Goal: Task Accomplishment & Management: Complete application form

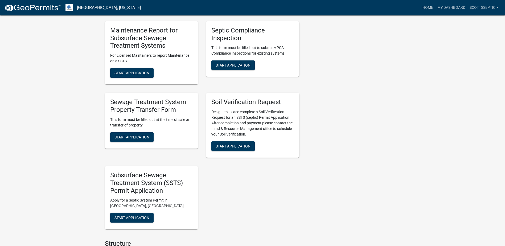
scroll to position [346, 0]
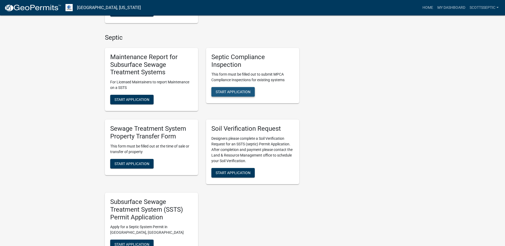
click at [230, 92] on span "Start Application" at bounding box center [233, 92] width 35 height 4
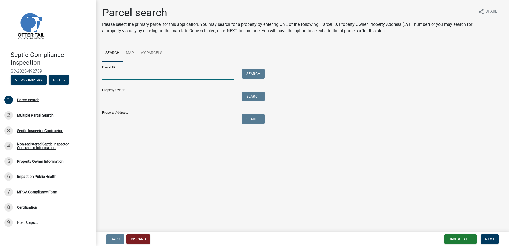
drag, startPoint x: 109, startPoint y: 76, endPoint x: 115, endPoint y: 75, distance: 5.7
click at [109, 76] on input "Parcel ID:" at bounding box center [168, 74] width 132 height 11
type input "40000180187000"
click at [251, 74] on button "Search" at bounding box center [253, 74] width 23 height 10
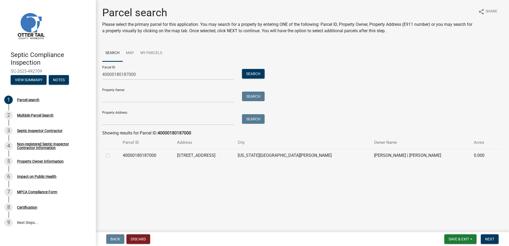
drag, startPoint x: 106, startPoint y: 155, endPoint x: 108, endPoint y: 157, distance: 2.9
click at [112, 152] on label at bounding box center [112, 152] width 0 height 0
click at [112, 156] on input "radio" at bounding box center [113, 153] width 3 height 3
radio input "true"
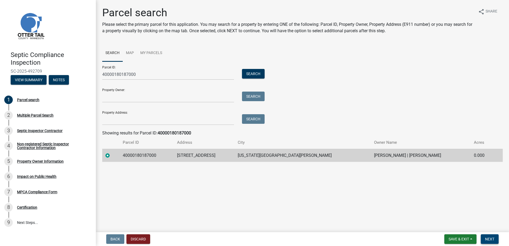
click at [495, 241] on button "Next" at bounding box center [490, 239] width 18 height 10
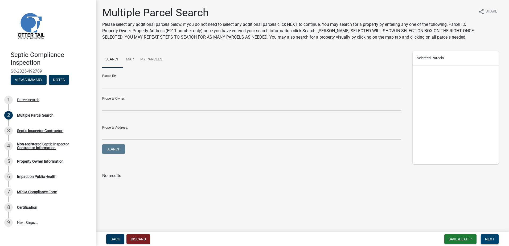
click at [491, 239] on span "Next" at bounding box center [489, 239] width 9 height 4
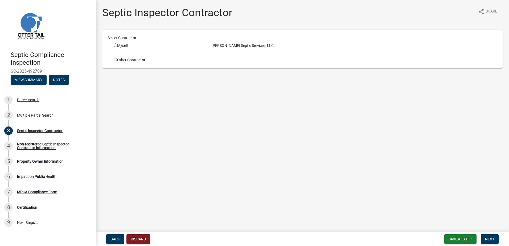
click at [114, 46] on input "radio" at bounding box center [115, 44] width 3 height 3
radio input "true"
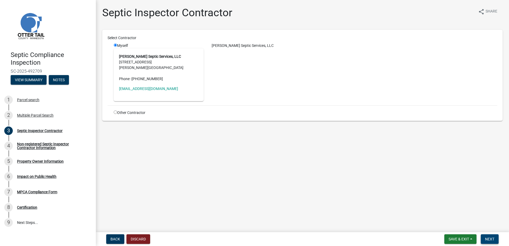
click at [492, 241] on span "Next" at bounding box center [489, 239] width 9 height 4
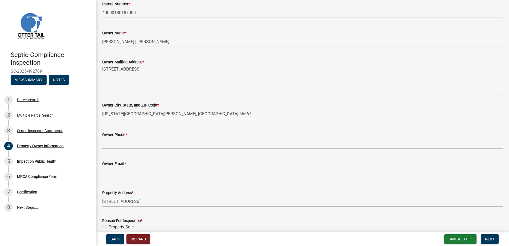
scroll to position [80, 0]
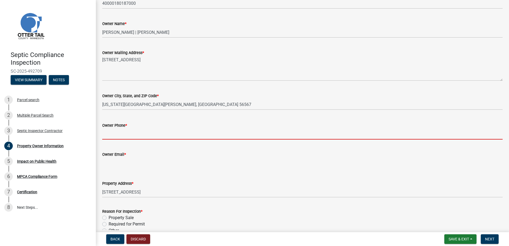
click at [112, 134] on input "Owner Phone *" at bounding box center [302, 134] width 400 height 11
type input "0000000000"
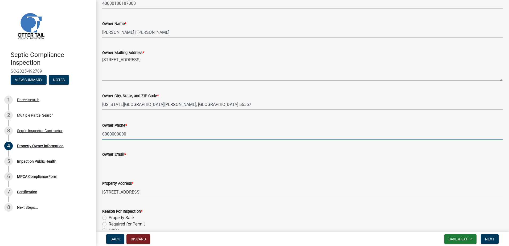
type input "[EMAIL_ADDRESS][DOMAIN_NAME]"
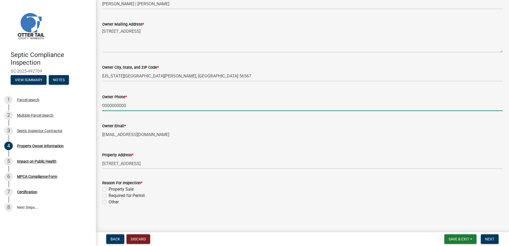
scroll to position [109, 0]
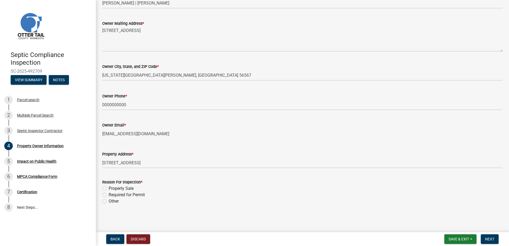
click at [109, 196] on label "Required for Permit" at bounding box center [127, 195] width 36 height 6
click at [109, 195] on input "Required for Permit" at bounding box center [110, 193] width 3 height 3
radio input "true"
click at [489, 239] on span "Next" at bounding box center [489, 239] width 9 height 4
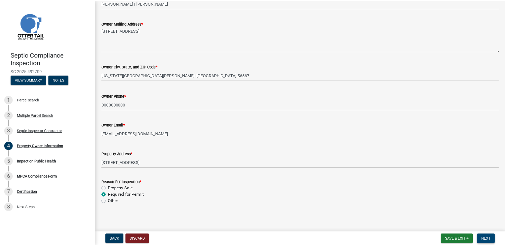
scroll to position [0, 0]
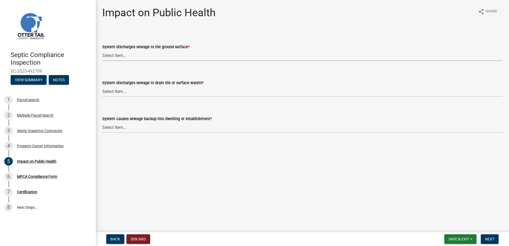
click at [107, 57] on select "Select Item... Yes No" at bounding box center [302, 55] width 400 height 11
click at [102, 50] on select "Select Item... Yes No" at bounding box center [302, 55] width 400 height 11
select select "9c5ef684-d0d4-4879-ab12-905ddbd81a72"
drag, startPoint x: 105, startPoint y: 92, endPoint x: 105, endPoint y: 94, distance: 2.7
click at [105, 93] on select "Select Item... Yes No" at bounding box center [302, 91] width 400 height 11
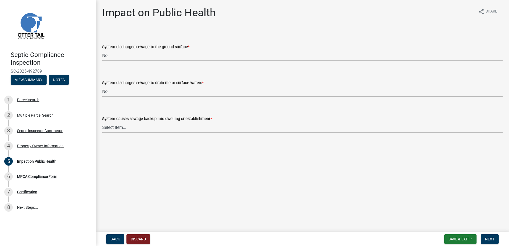
click at [102, 86] on select "Select Item... Yes No" at bounding box center [302, 91] width 400 height 11
select select "7d491a2b-e9f0-4952-b474-53ca749b22af"
click at [106, 127] on select "Select Item... Yes No" at bounding box center [302, 127] width 400 height 11
click at [102, 122] on select "Select Item... Yes No" at bounding box center [302, 127] width 400 height 11
select select "6e07b46b-a403-4f3e-b4fc-218acc732c01"
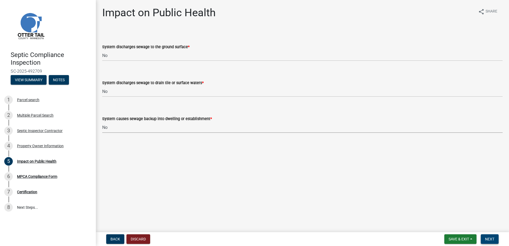
click at [487, 239] on span "Next" at bounding box center [489, 239] width 9 height 4
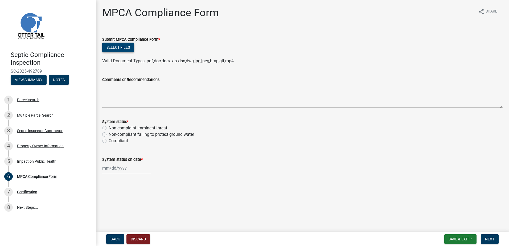
click at [111, 51] on button "Select files" at bounding box center [118, 48] width 32 height 10
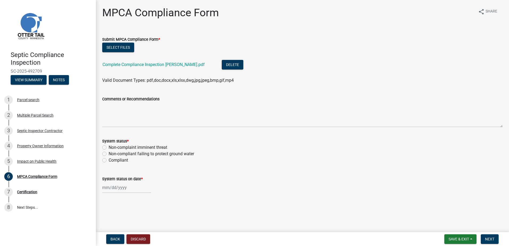
click at [109, 155] on label "Non-compliant failing to protect ground water" at bounding box center [151, 154] width 85 height 6
click at [109, 154] on input "Non-compliant failing to protect ground water" at bounding box center [110, 152] width 3 height 3
radio input "true"
click at [113, 189] on div at bounding box center [126, 187] width 49 height 11
select select "10"
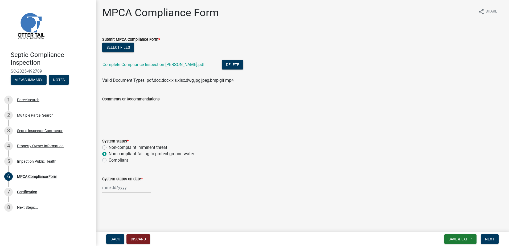
select select "2025"
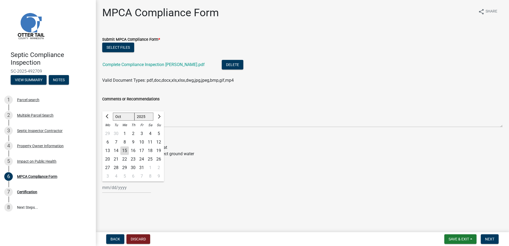
click at [117, 150] on div "14" at bounding box center [116, 150] width 9 height 9
type input "[DATE]"
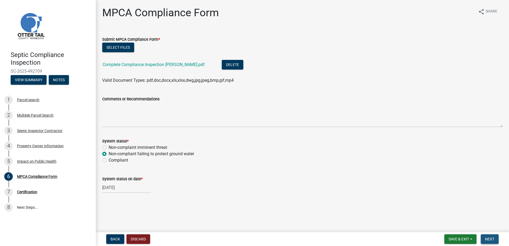
click at [488, 237] on span "Next" at bounding box center [489, 239] width 9 height 4
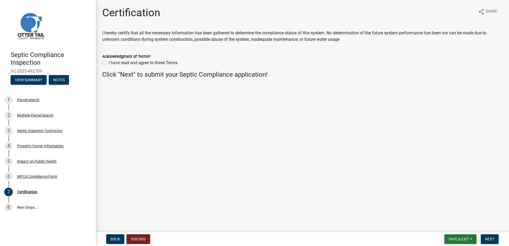
click at [109, 62] on label "I have read and agree to these Terms" at bounding box center [143, 63] width 69 height 6
click at [109, 62] on input "I have read and agree to these Terms" at bounding box center [110, 61] width 3 height 3
checkbox input "true"
click at [490, 238] on span "Next" at bounding box center [489, 239] width 9 height 4
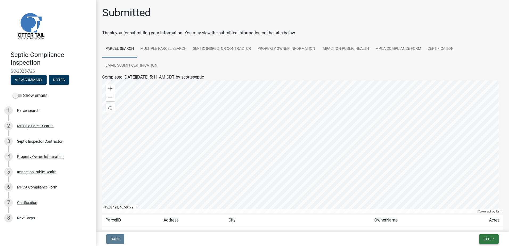
click at [493, 238] on button "Exit" at bounding box center [488, 239] width 19 height 10
click at [471, 223] on button "Save & Exit" at bounding box center [477, 225] width 43 height 13
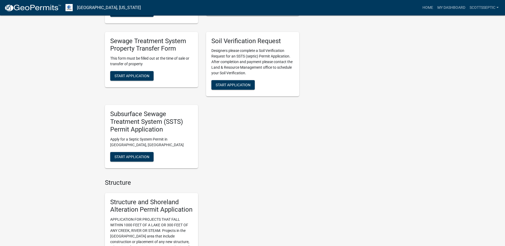
scroll to position [426, 0]
click at [142, 157] on span "Start Application" at bounding box center [131, 156] width 35 height 4
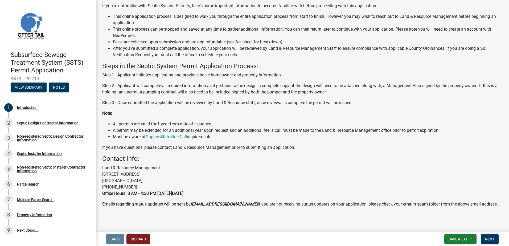
scroll to position [51, 0]
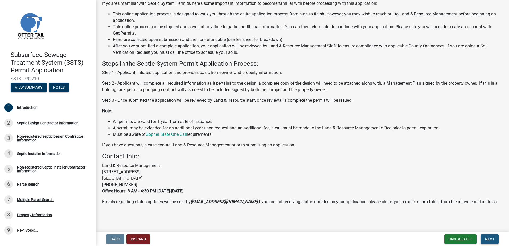
click at [488, 239] on span "Next" at bounding box center [489, 239] width 9 height 4
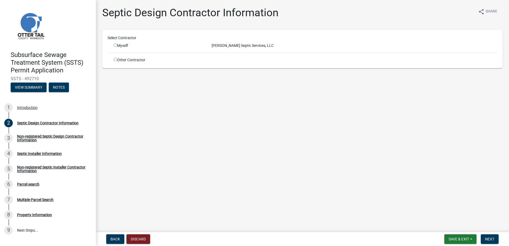
click at [114, 47] on input "radio" at bounding box center [115, 44] width 3 height 3
radio input "true"
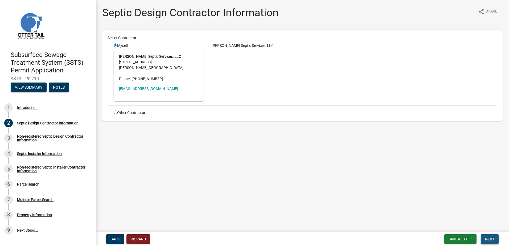
click at [490, 238] on span "Next" at bounding box center [489, 239] width 9 height 4
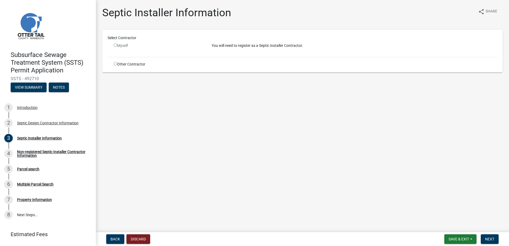
click at [115, 64] on input "radio" at bounding box center [115, 63] width 3 height 3
radio input "true"
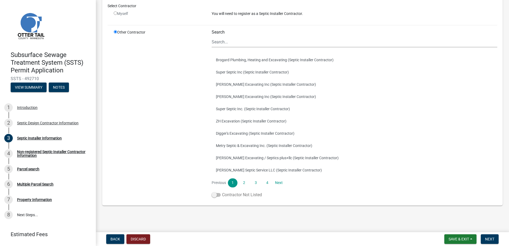
scroll to position [40, 0]
click at [213, 194] on span at bounding box center [216, 194] width 9 height 4
click at [222, 191] on input "Contractor Not Listed" at bounding box center [222, 191] width 0 height 0
click at [488, 239] on span "Next" at bounding box center [489, 239] width 9 height 4
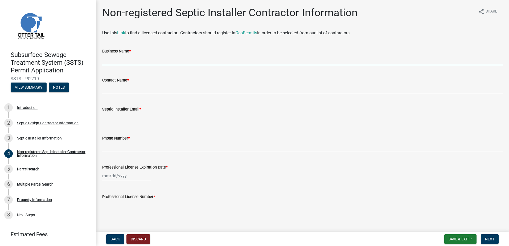
click at [106, 62] on input "Business Name *" at bounding box center [302, 59] width 400 height 11
type input "[PERSON_NAME] Excavating"
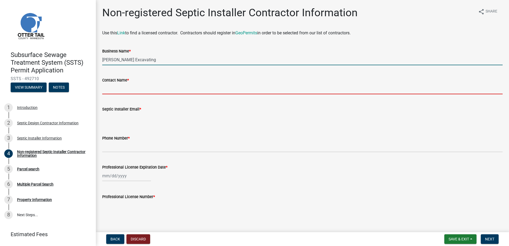
type input "[PERSON_NAME]"
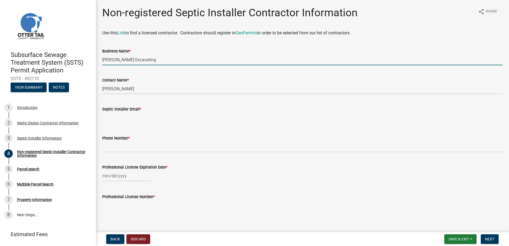
type input "[EMAIL_ADDRESS][DOMAIN_NAME]"
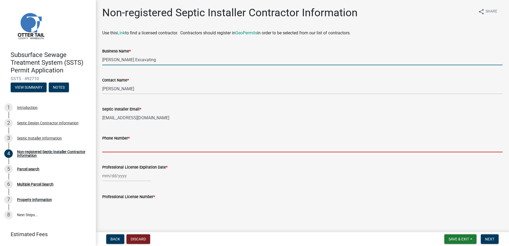
type input "2183712754"
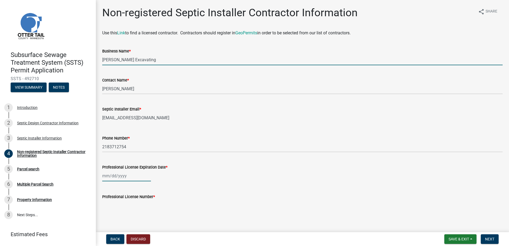
type input "[DATE]"
select select "10"
select select "2025"
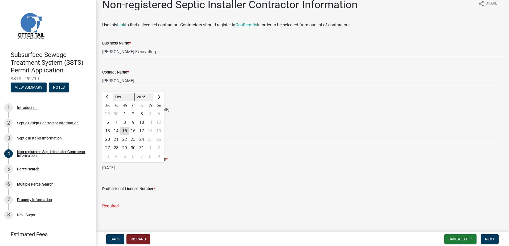
scroll to position [12, 0]
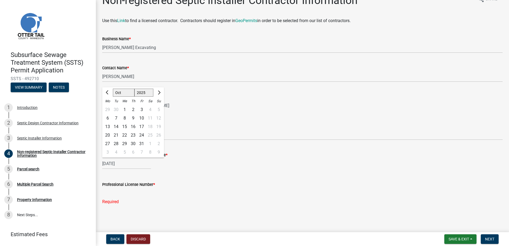
click at [113, 193] on input "Professional License Number *" at bounding box center [302, 193] width 400 height 11
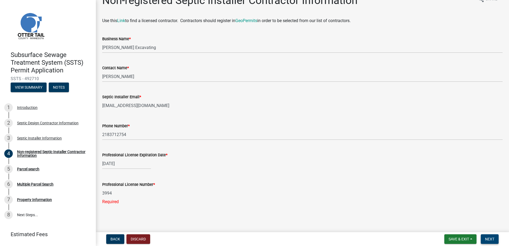
type input "3994"
click at [491, 241] on span "Next" at bounding box center [489, 239] width 9 height 4
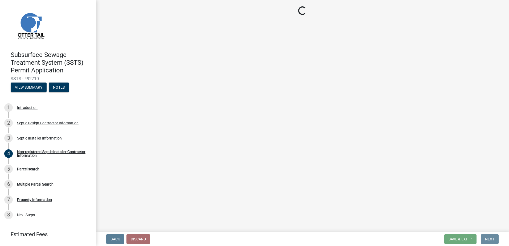
scroll to position [0, 0]
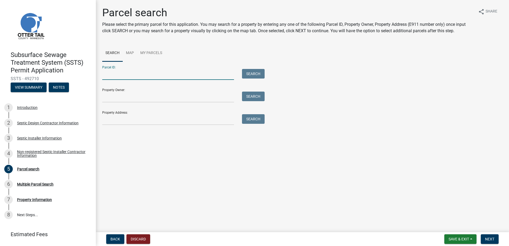
drag, startPoint x: 116, startPoint y: 77, endPoint x: 148, endPoint y: 73, distance: 32.8
click at [116, 77] on input "Parcel ID:" at bounding box center [168, 74] width 132 height 11
type input "40000180187000"
click at [247, 75] on button "Search" at bounding box center [253, 74] width 23 height 10
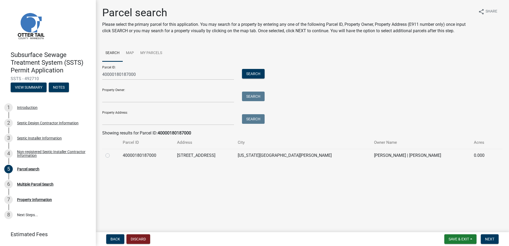
click at [112, 152] on label at bounding box center [112, 152] width 0 height 0
click at [112, 155] on input "radio" at bounding box center [113, 153] width 3 height 3
radio input "true"
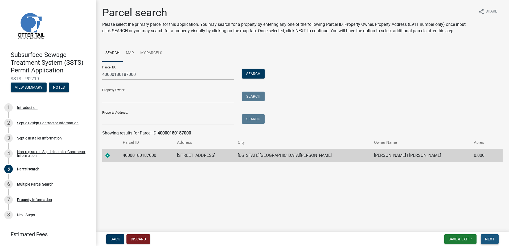
click at [493, 240] on span "Next" at bounding box center [489, 239] width 9 height 4
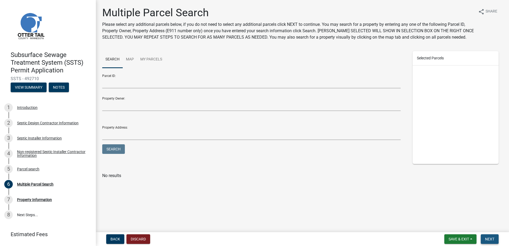
click at [490, 238] on span "Next" at bounding box center [489, 239] width 9 height 4
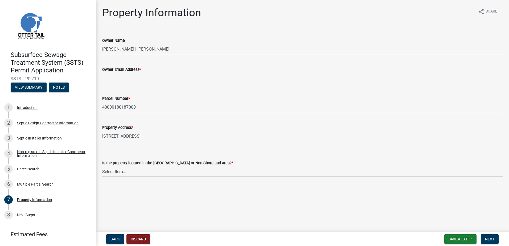
click at [107, 76] on input "Owner Email Address *" at bounding box center [302, 78] width 400 height 11
type input "[EMAIL_ADDRESS][DOMAIN_NAME]"
click at [116, 172] on select "Select Item... Shoreland Non-Shoreland" at bounding box center [302, 171] width 400 height 11
click at [102, 166] on select "Select Item... Shoreland Non-Shoreland" at bounding box center [302, 171] width 400 height 11
select select "5ed11e82-653f-4fcc-a472-8d95af57556c"
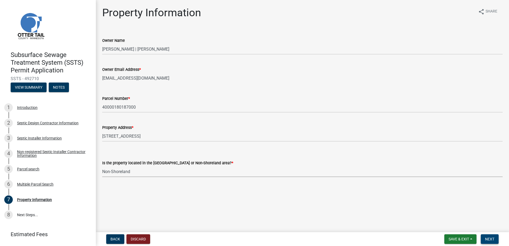
click at [486, 238] on span "Next" at bounding box center [489, 239] width 9 height 4
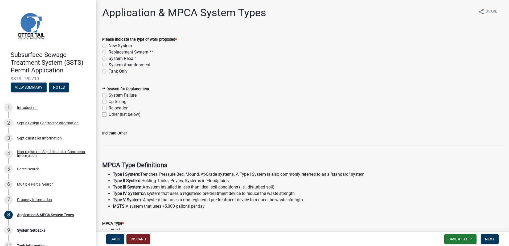
click at [109, 52] on label "Replacement System **" at bounding box center [131, 52] width 44 height 6
click at [109, 52] on input "Replacement System **" at bounding box center [110, 50] width 3 height 3
radio input "true"
click at [109, 96] on label "System Failure" at bounding box center [123, 95] width 28 height 6
click at [109, 96] on input "System Failure" at bounding box center [110, 93] width 3 height 3
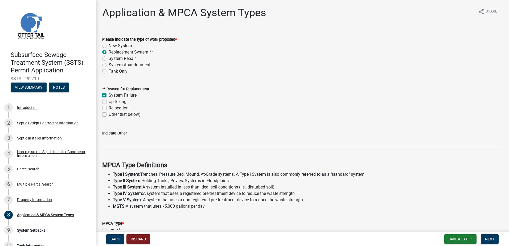
checkbox input "true"
checkbox input "false"
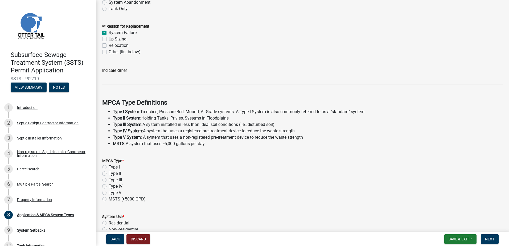
scroll to position [80, 0]
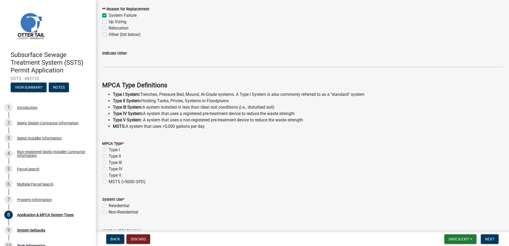
click at [109, 150] on label "Type I" at bounding box center [114, 150] width 11 height 6
click at [109, 150] on input "Type I" at bounding box center [110, 148] width 3 height 3
radio input "true"
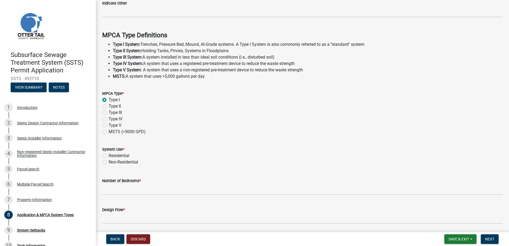
scroll to position [149, 0]
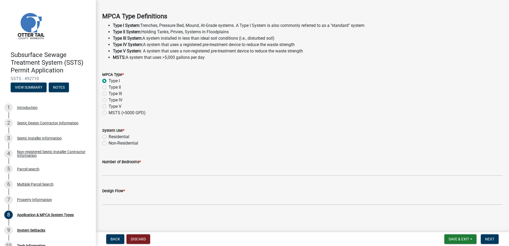
click at [109, 137] on label "Residential" at bounding box center [119, 137] width 21 height 6
click at [109, 137] on input "Residential" at bounding box center [110, 135] width 3 height 3
radio input "true"
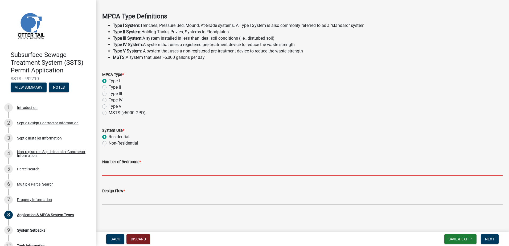
click at [113, 171] on input "Number of Bedrooms *" at bounding box center [302, 170] width 400 height 11
type input "2"
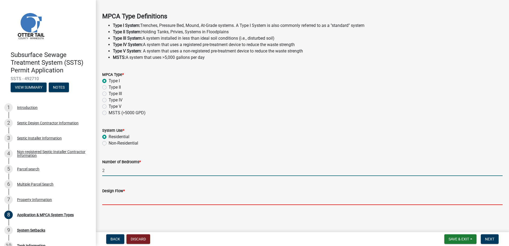
click at [107, 200] on input "Design Flow *" at bounding box center [302, 199] width 400 height 11
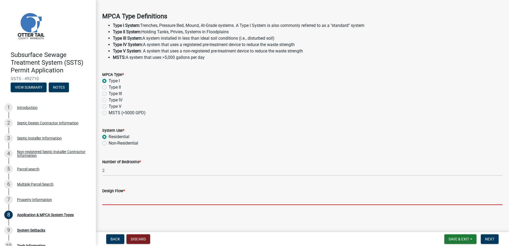
type input "300"
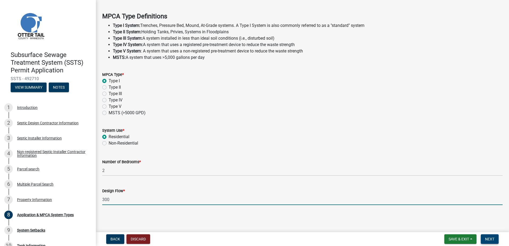
click at [485, 237] on span "Next" at bounding box center [489, 239] width 9 height 4
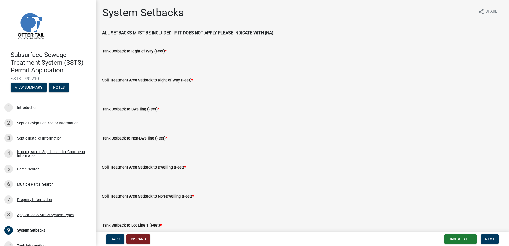
click at [110, 60] on input "Tank Setback to Right of Way (Feet) *" at bounding box center [302, 59] width 400 height 11
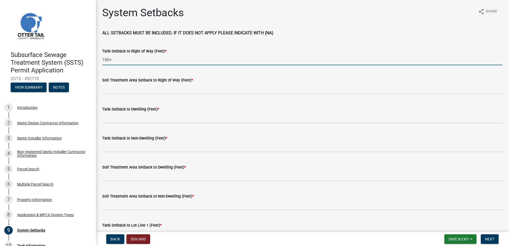
type input "100+"
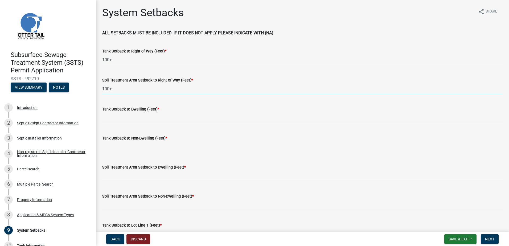
type input "100+"
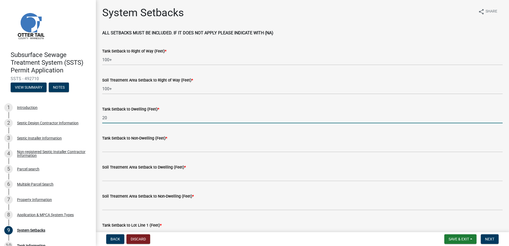
type input "20"
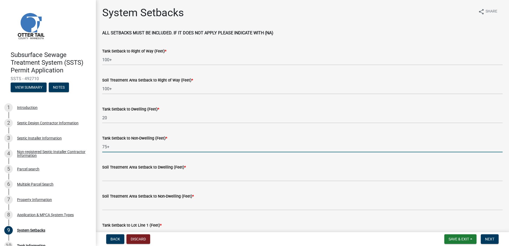
type input "75+"
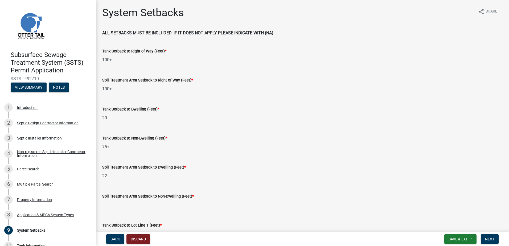
type input "22+-"
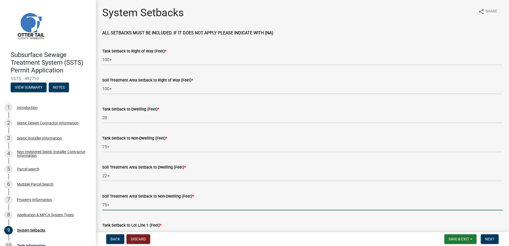
type input "75+"
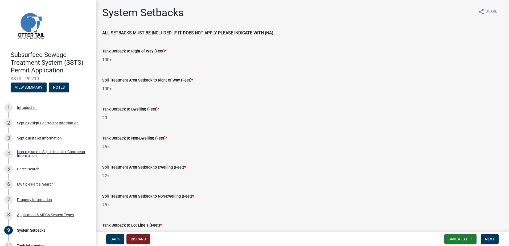
scroll to position [9, 0]
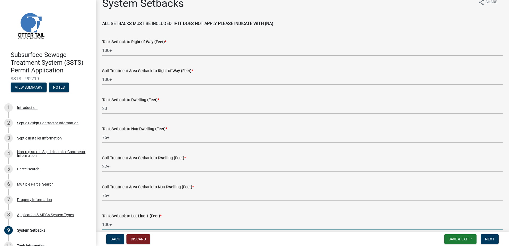
type input "100+"
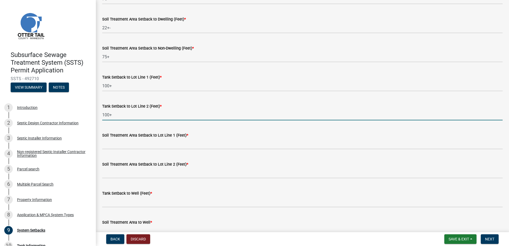
type input "100+"
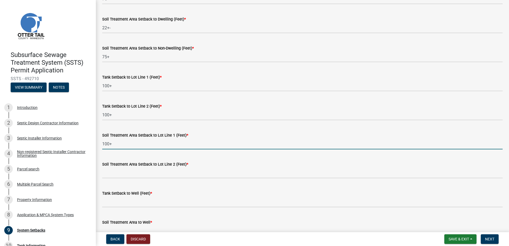
type input "100+"
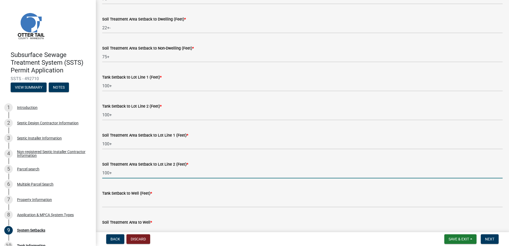
type input "100+"
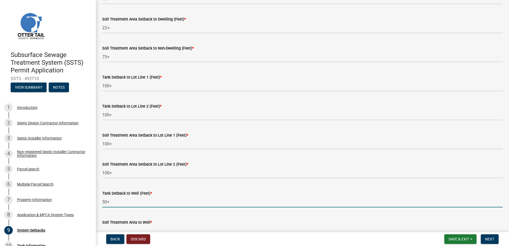
type input "50+"
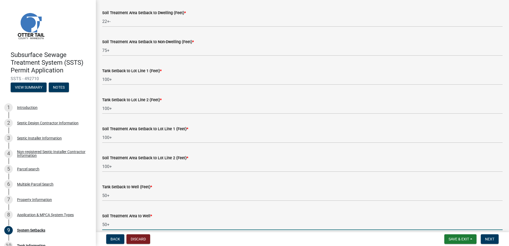
type input "50+"
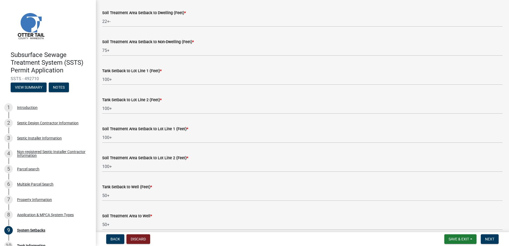
scroll to position [293, 0]
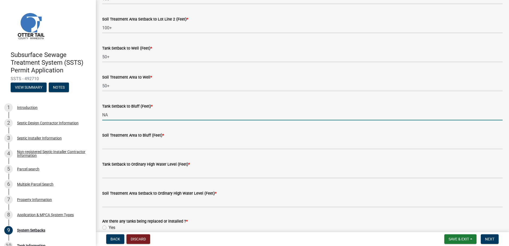
type input "NA"
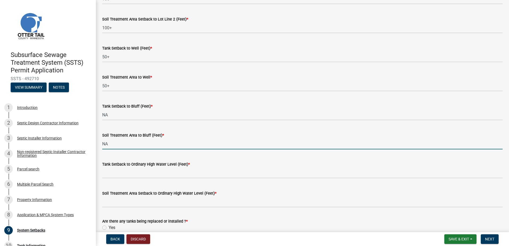
type input "NA"
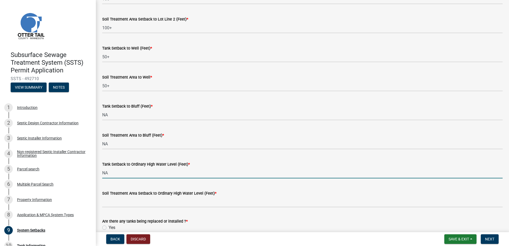
type input "NA"
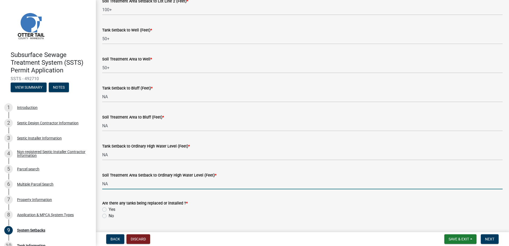
scroll to position [326, 0]
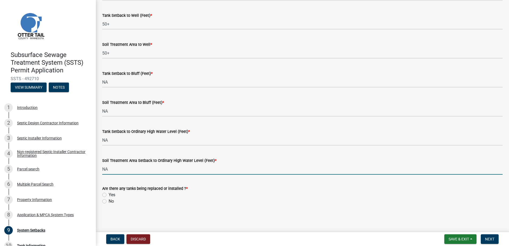
type input "NA"
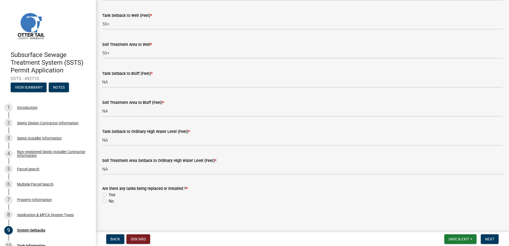
click at [109, 195] on label "Yes" at bounding box center [112, 195] width 7 height 6
click at [109, 195] on input "Yes" at bounding box center [110, 193] width 3 height 3
radio input "true"
click at [488, 238] on span "Next" at bounding box center [489, 239] width 9 height 4
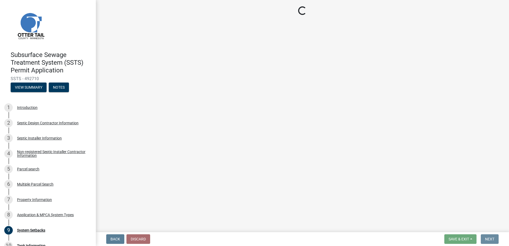
scroll to position [0, 0]
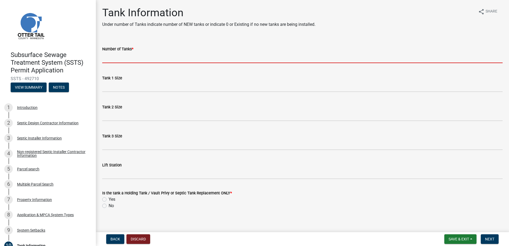
drag, startPoint x: 113, startPoint y: 55, endPoint x: 114, endPoint y: 58, distance: 3.6
click at [113, 57] on input "Number of Tanks *" at bounding box center [302, 57] width 400 height 11
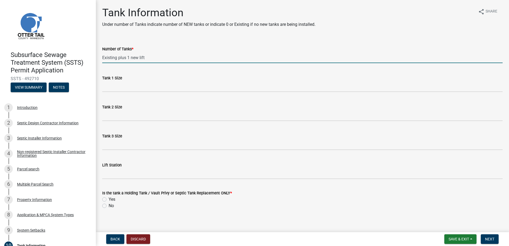
type input "Existing plus 1 new lift"
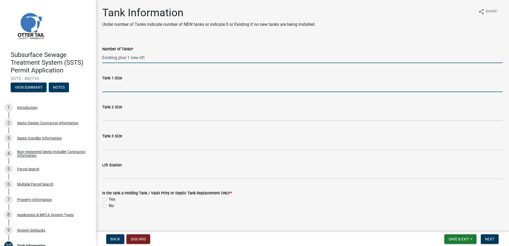
click at [110, 90] on input "Tank 1 Size" at bounding box center [302, 86] width 400 height 11
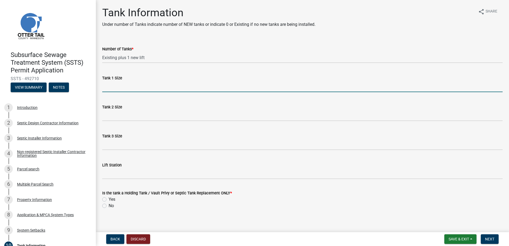
type input "NA"
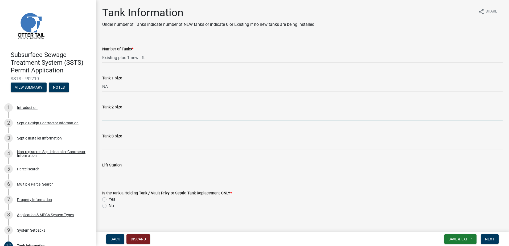
click at [106, 119] on input "Tank 2 Size" at bounding box center [302, 115] width 400 height 11
type input "NA"
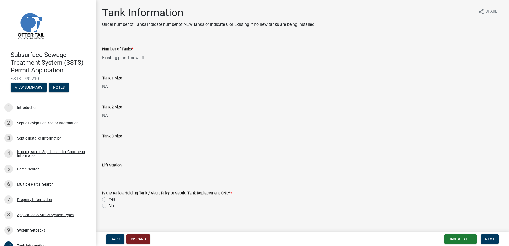
click at [106, 146] on input "Tank 3 Size" at bounding box center [302, 144] width 400 height 11
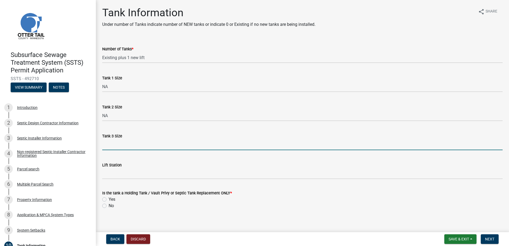
type input "NA"
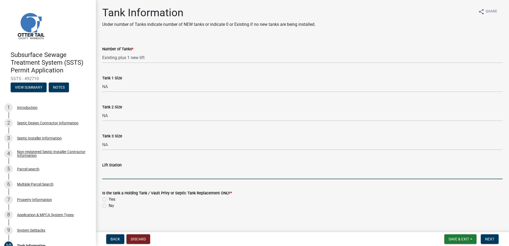
click at [105, 174] on input "Lift Station" at bounding box center [302, 173] width 400 height 11
type input "625"
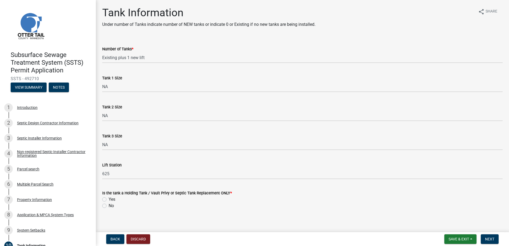
click at [109, 206] on label "No" at bounding box center [111, 206] width 5 height 6
click at [109, 206] on input "No" at bounding box center [110, 204] width 3 height 3
radio input "true"
click at [489, 240] on span "Next" at bounding box center [489, 239] width 9 height 4
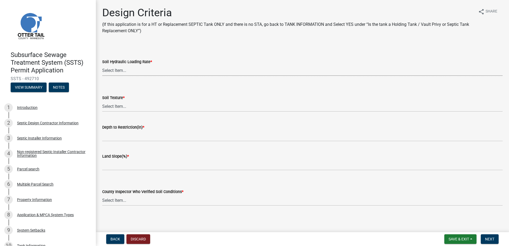
click at [113, 70] on select "Select Item... 1.6 gpd/ft2 1.2 gpd/ft2 1.0 gpd/ft2 0.87 gpd/ft2 0.78 gpd/ft2 0.…" at bounding box center [302, 70] width 400 height 11
click at [102, 65] on select "Select Item... 1.6 gpd/ft2 1.2 gpd/ft2 1.0 gpd/ft2 0.87 gpd/ft2 0.78 gpd/ft2 0.…" at bounding box center [302, 70] width 400 height 11
select select "161dc003-2926-44f5-9717-bc9d566eecc1"
drag, startPoint x: 107, startPoint y: 104, endPoint x: 108, endPoint y: 107, distance: 2.8
click at [108, 105] on select "Select Item... Coarse Sand (COS) Sand (S) Fine Sand (FS) Very Fine Sand (VFS) L…" at bounding box center [302, 106] width 400 height 11
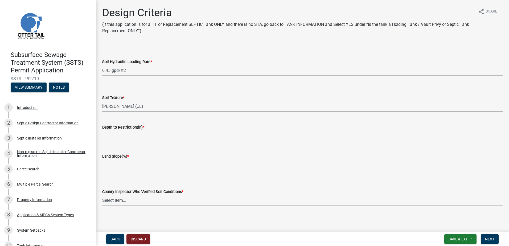
click at [102, 101] on select "Select Item... Coarse Sand (COS) Sand (S) Fine Sand (FS) Very Fine Sand (VFS) L…" at bounding box center [302, 106] width 400 height 11
select select "3ca66991-ccde-4548-bdad-f82583be96e2"
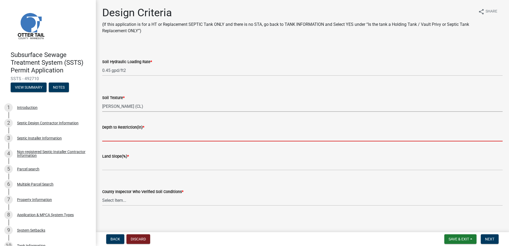
click at [116, 133] on input "Depth to Restriction(in) *" at bounding box center [302, 135] width 400 height 11
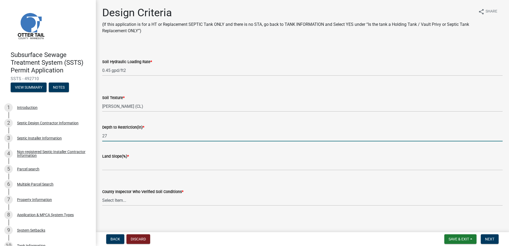
type input "27"
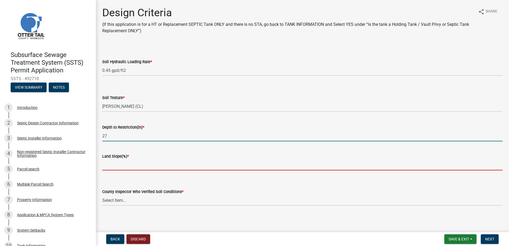
click at [115, 167] on input "Land Slope(%) *" at bounding box center [302, 164] width 400 height 11
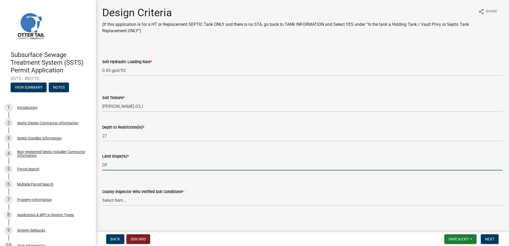
type input "D"
type input "Flat"
click at [108, 199] on select "Select Item... [PERSON_NAME] [PERSON_NAME] [PERSON_NAME] [PERSON_NAME] [PERSON_…" at bounding box center [302, 200] width 400 height 11
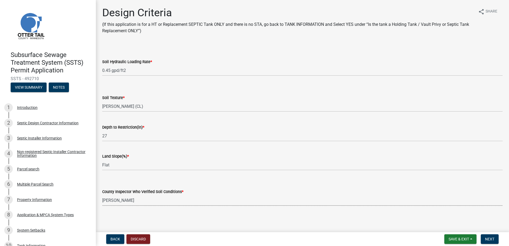
click at [102, 195] on select "Select Item... [PERSON_NAME] [PERSON_NAME] [PERSON_NAME] [PERSON_NAME] [PERSON_…" at bounding box center [302, 200] width 400 height 11
select select "14354fbd-e666-4c9c-b77c-8c181d233a28"
click at [484, 239] on button "Next" at bounding box center [490, 239] width 18 height 10
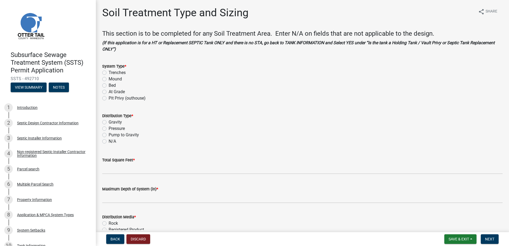
click at [109, 79] on label "Mound" at bounding box center [115, 79] width 13 height 6
click at [109, 79] on input "Mound" at bounding box center [110, 77] width 3 height 3
radio input "true"
click at [109, 129] on label "Pressure" at bounding box center [117, 128] width 16 height 6
click at [109, 129] on input "Pressure" at bounding box center [110, 126] width 3 height 3
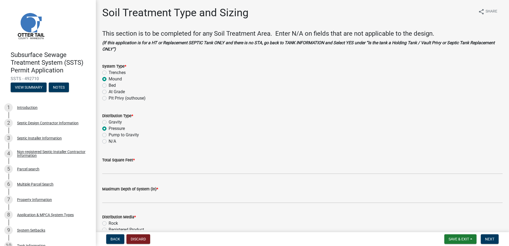
radio input "true"
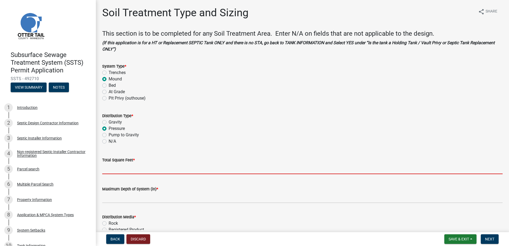
click at [120, 170] on input "Total Square Feet *" at bounding box center [302, 168] width 400 height 11
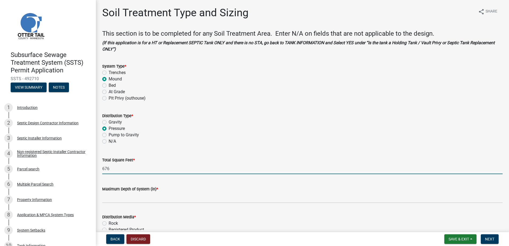
type input "676"
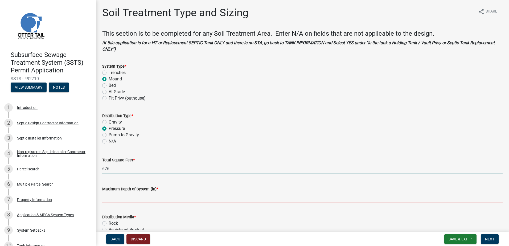
click at [112, 200] on input "Maximum Depth of System (in) *" at bounding box center [302, 197] width 400 height 11
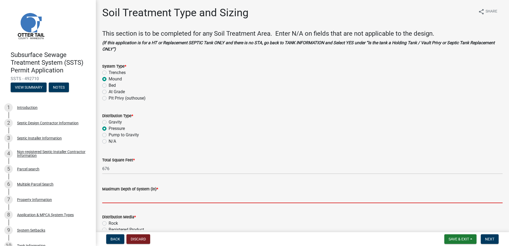
type input "1' Sand LIft"
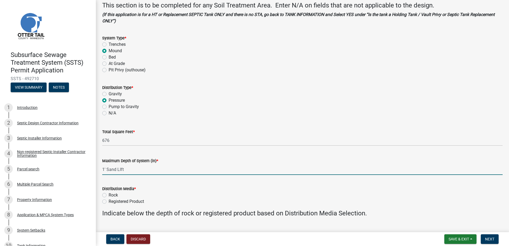
scroll to position [53, 0]
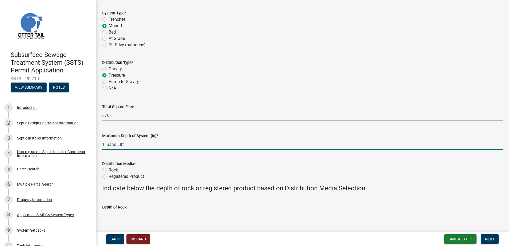
click at [109, 170] on label "Rock" at bounding box center [113, 170] width 9 height 6
click at [109, 170] on input "Rock" at bounding box center [110, 168] width 3 height 3
radio input "true"
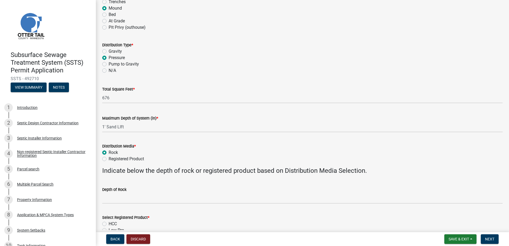
scroll to position [106, 0]
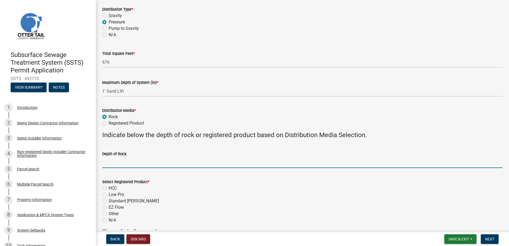
click at [107, 166] on input "Depth of Rock" at bounding box center [302, 162] width 400 height 11
type input "9" Under Pipe"
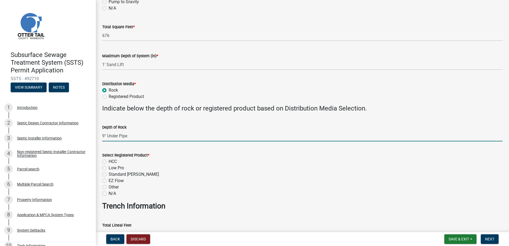
click at [109, 194] on label "N/A" at bounding box center [112, 193] width 7 height 6
click at [109, 194] on input "N/A" at bounding box center [110, 191] width 3 height 3
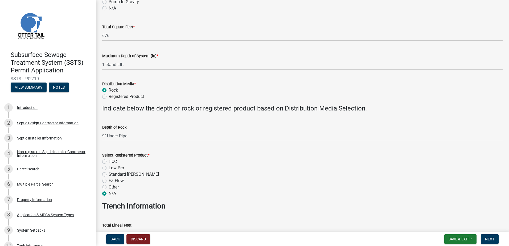
radio input "true"
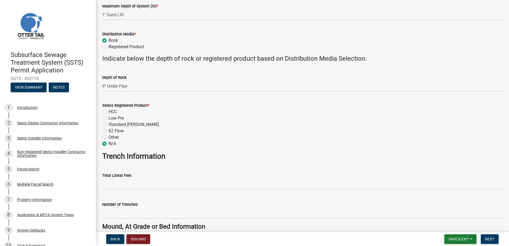
scroll to position [213, 0]
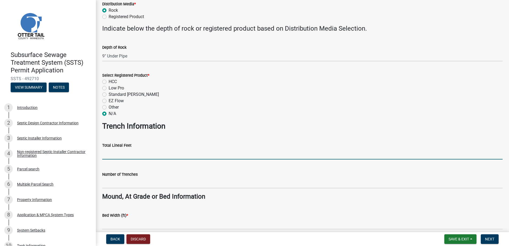
click at [115, 155] on input "Total Lineal Feet" at bounding box center [302, 154] width 400 height 11
type input "NA"
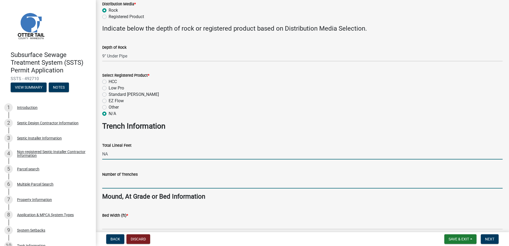
click at [114, 183] on input "Number of Trenches" at bounding box center [302, 183] width 400 height 11
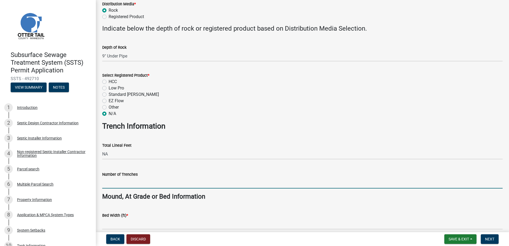
type input "NA"
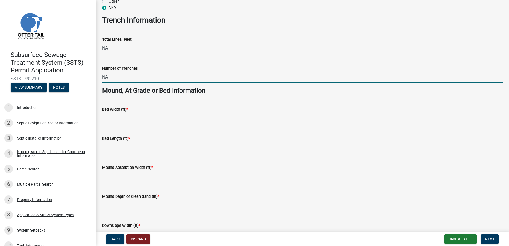
scroll to position [319, 0]
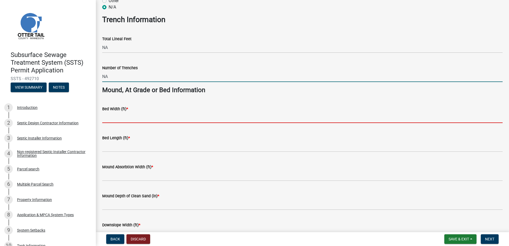
click at [111, 118] on input "Bed Width (ft) *" at bounding box center [302, 117] width 400 height 11
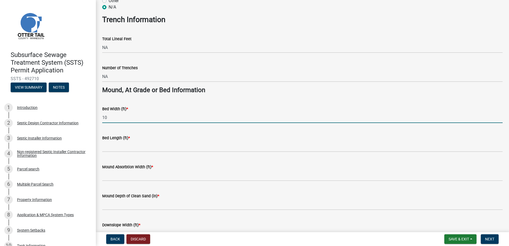
type input "10"
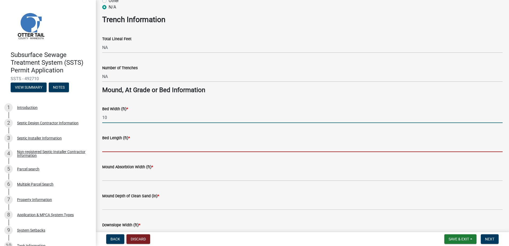
click at [107, 146] on input "Bed Length (ft) *" at bounding box center [302, 146] width 400 height 11
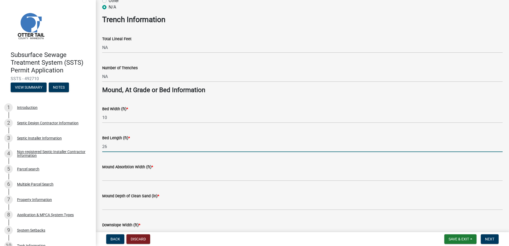
type input "26"
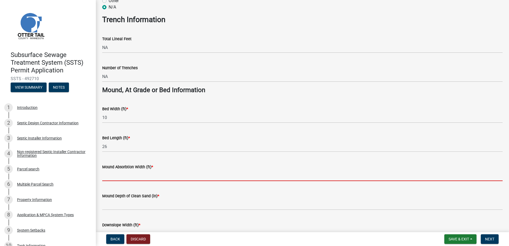
click at [114, 178] on input "Mound Absorbtion Width (ft) *" at bounding box center [302, 175] width 400 height 11
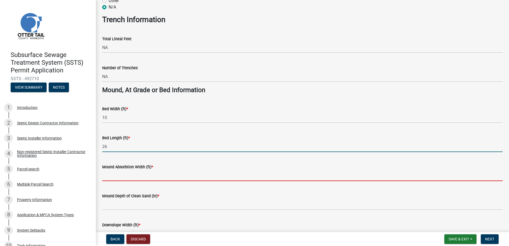
click at [216, 147] on input "26" at bounding box center [302, 146] width 400 height 11
click at [105, 175] on input "Mound Absorbtion Width (ft) *" at bounding box center [302, 175] width 400 height 11
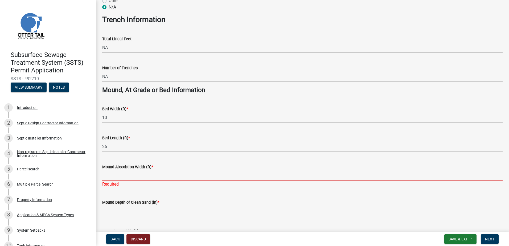
type input "26"
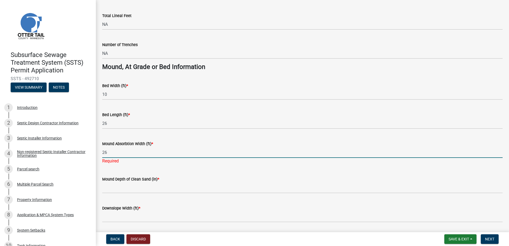
scroll to position [373, 0]
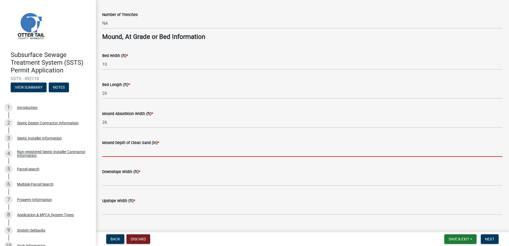
click at [110, 159] on wm-data-entity-input "Mound Depth of Clean Sand (in) *" at bounding box center [302, 146] width 400 height 29
type input "12""
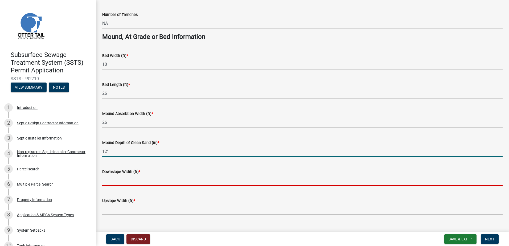
click at [114, 183] on input "Downslope Width (ft) *" at bounding box center [302, 180] width 400 height 11
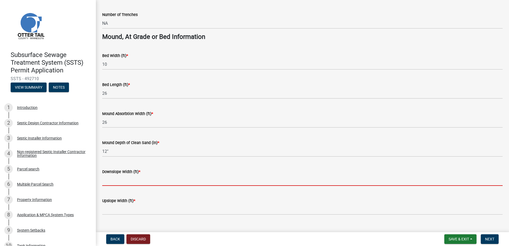
type input "16"
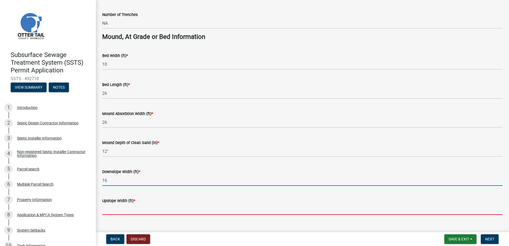
click at [105, 212] on input "Upslope Width (ft) *" at bounding box center [302, 209] width 400 height 11
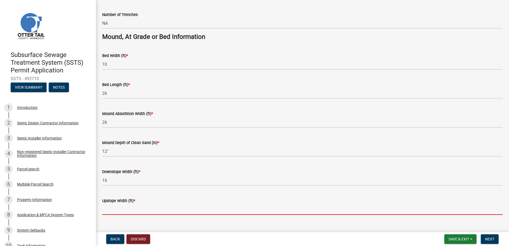
type input "16"
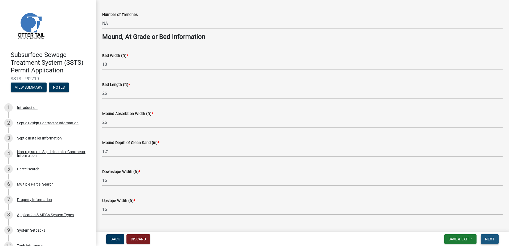
click at [489, 238] on span "Next" at bounding box center [489, 239] width 9 height 4
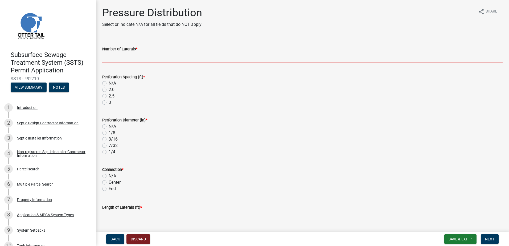
click at [118, 58] on input "Number of Laterals *" at bounding box center [302, 57] width 400 height 11
type input "3"
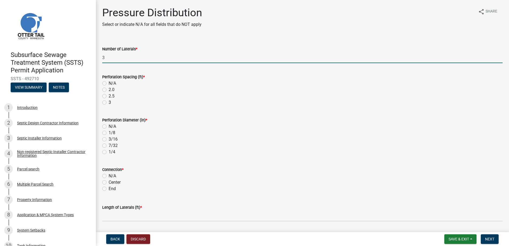
drag, startPoint x: 104, startPoint y: 102, endPoint x: 104, endPoint y: 105, distance: 3.5
click at [109, 102] on label "3" at bounding box center [110, 102] width 2 height 6
click at [109, 102] on input "3" at bounding box center [110, 100] width 3 height 3
radio input "true"
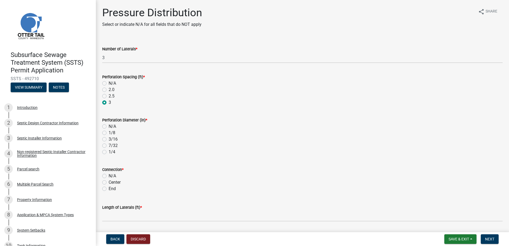
click at [109, 153] on label "1/4" at bounding box center [112, 152] width 7 height 6
click at [109, 152] on input "1/4" at bounding box center [110, 150] width 3 height 3
radio input "true"
click at [109, 190] on label "End" at bounding box center [112, 189] width 7 height 6
click at [109, 189] on input "End" at bounding box center [110, 187] width 3 height 3
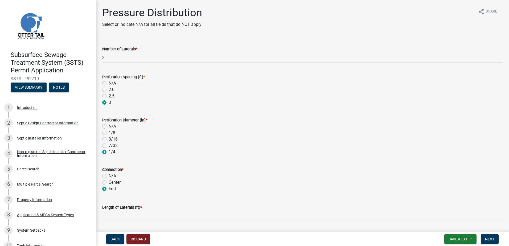
radio input "true"
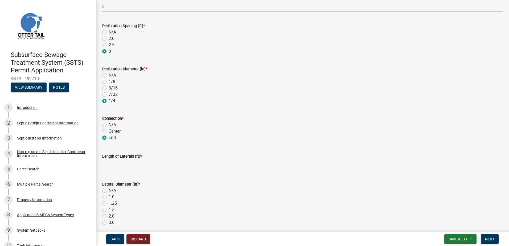
scroll to position [53, 0]
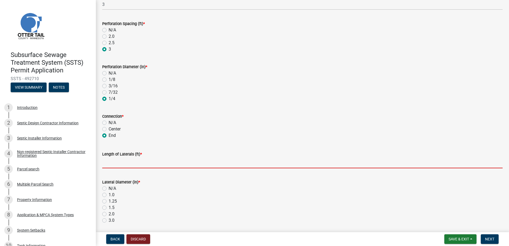
click at [110, 165] on input "Length of Laterals (ft) *" at bounding box center [302, 162] width 400 height 11
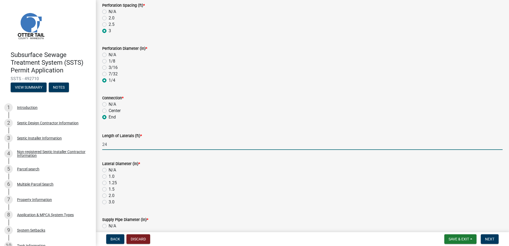
scroll to position [80, 0]
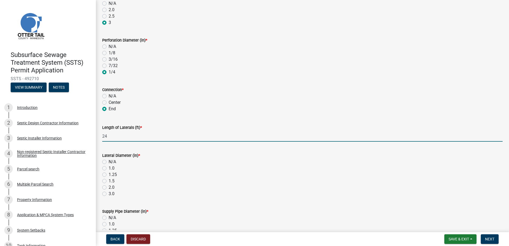
type input "24"
click at [109, 181] on label "1.5" at bounding box center [112, 181] width 6 height 6
click at [109, 181] on input "1.5" at bounding box center [110, 179] width 3 height 3
radio input "true"
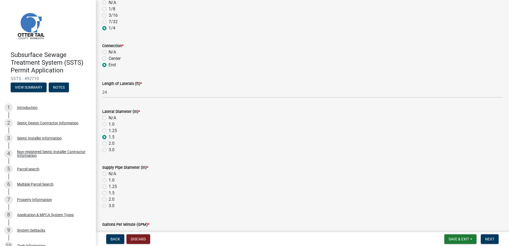
scroll to position [133, 0]
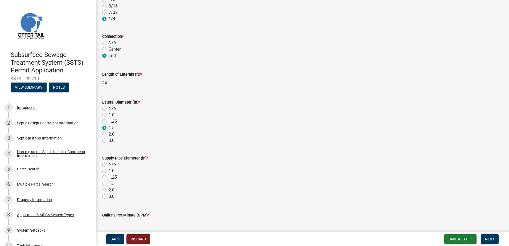
click at [109, 191] on label "2.0" at bounding box center [112, 190] width 6 height 6
click at [109, 190] on input "2.0" at bounding box center [110, 188] width 3 height 3
radio input "true"
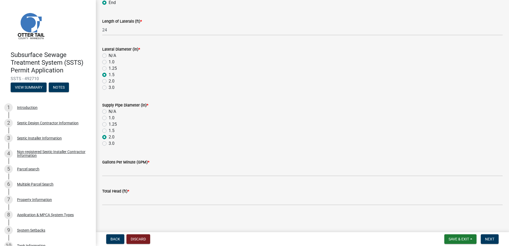
scroll to position [186, 0]
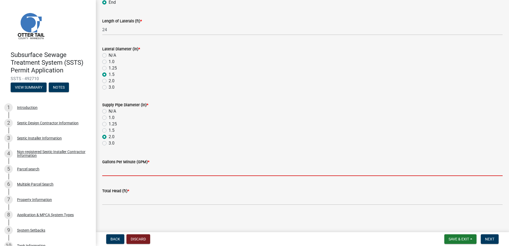
drag, startPoint x: 108, startPoint y: 174, endPoint x: 113, endPoint y: 172, distance: 5.1
click at [108, 174] on input "Gallons Per Minute (GPM) *" at bounding box center [302, 170] width 400 height 11
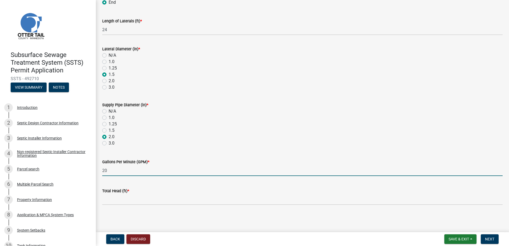
type input "20"
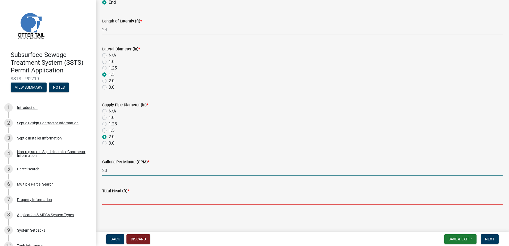
click at [117, 201] on input "Total Head (ft) *" at bounding box center [302, 199] width 400 height 11
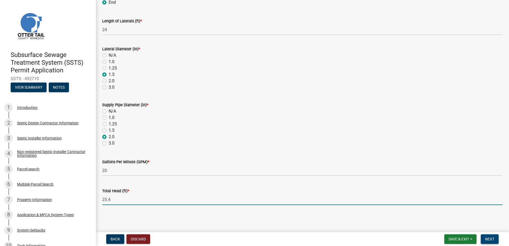
type input "25.4"
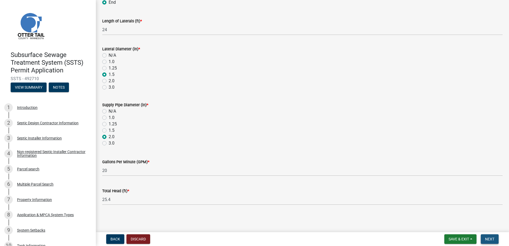
click at [487, 239] on span "Next" at bounding box center [489, 239] width 9 height 4
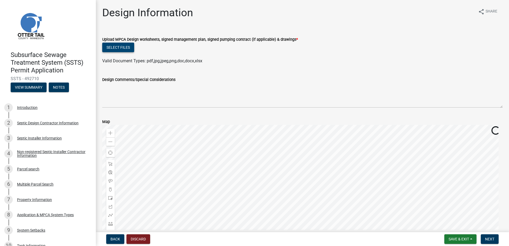
click at [127, 45] on button "Select files" at bounding box center [118, 48] width 32 height 10
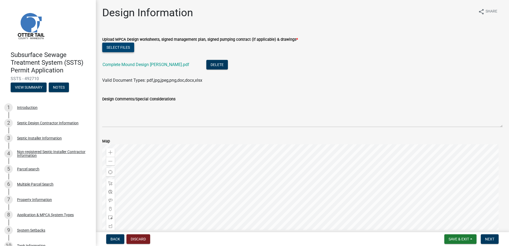
click at [116, 49] on button "Select files" at bounding box center [118, 48] width 32 height 10
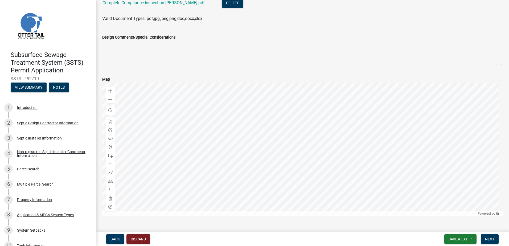
scroll to position [92, 0]
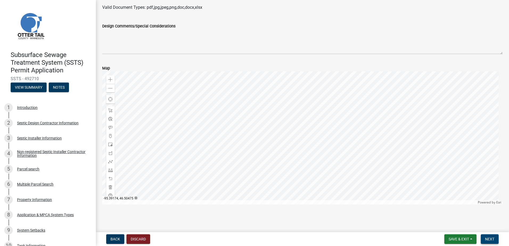
click at [486, 239] on span "Next" at bounding box center [489, 239] width 9 height 4
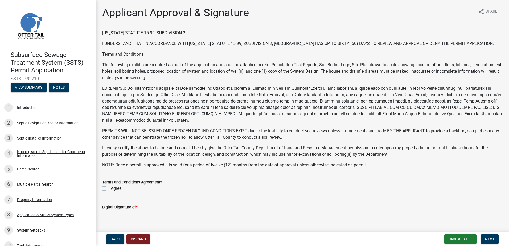
click at [109, 188] on label "I Agree" at bounding box center [115, 188] width 13 height 6
click at [109, 188] on input "I Agree" at bounding box center [110, 186] width 3 height 3
checkbox input "true"
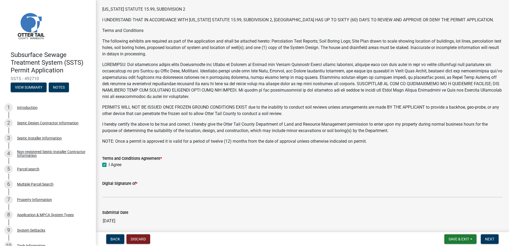
scroll to position [53, 0]
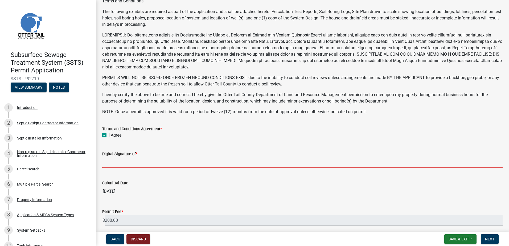
click at [118, 164] on input "Digital Signature of *" at bounding box center [302, 162] width 400 height 11
type input "[PERSON_NAME]"
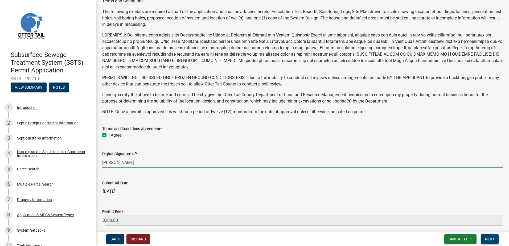
click at [487, 239] on span "Next" at bounding box center [489, 239] width 9 height 4
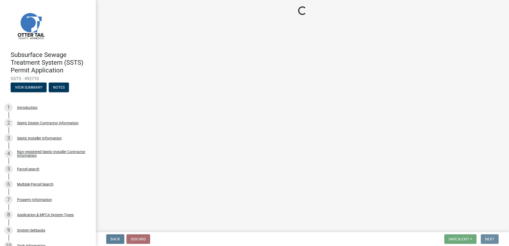
scroll to position [0, 0]
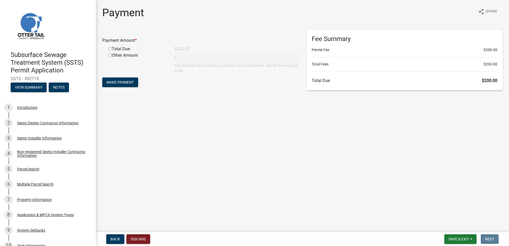
click at [110, 48] on input "radio" at bounding box center [109, 48] width 3 height 3
radio input "true"
type input "200"
click at [115, 79] on button "Make Payment" at bounding box center [120, 82] width 36 height 10
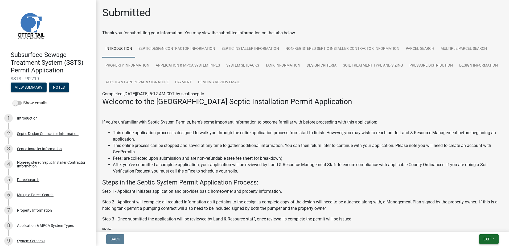
click at [489, 239] on span "Exit" at bounding box center [487, 239] width 8 height 4
click at [471, 226] on button "Save & Exit" at bounding box center [477, 225] width 43 height 13
